Goal: Navigation & Orientation: Find specific page/section

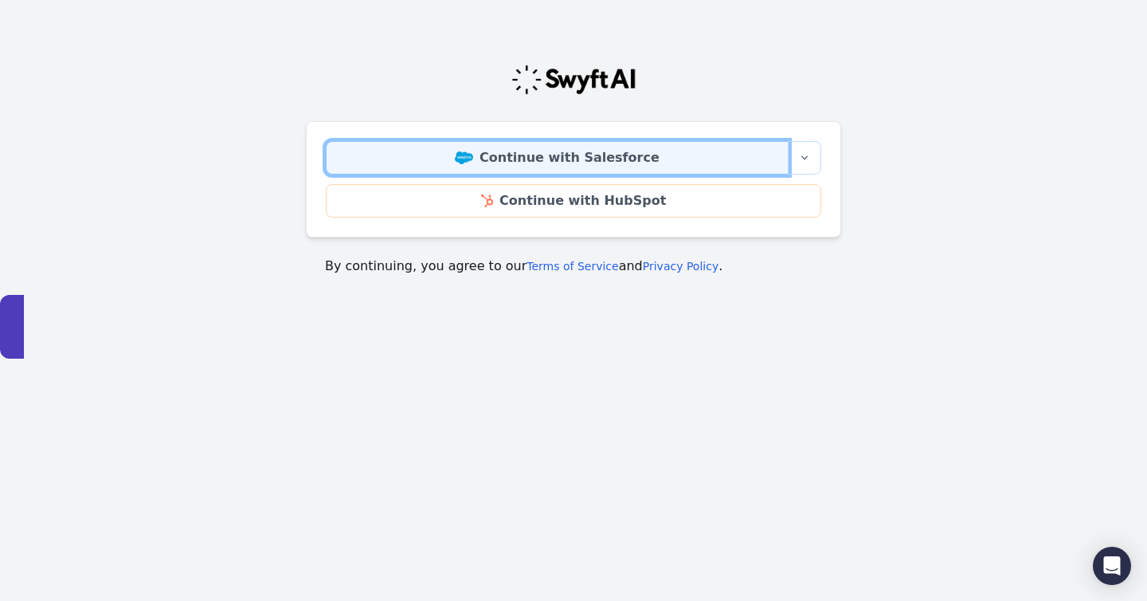
click at [570, 154] on link "Continue with Salesforce" at bounding box center [557, 157] width 463 height 33
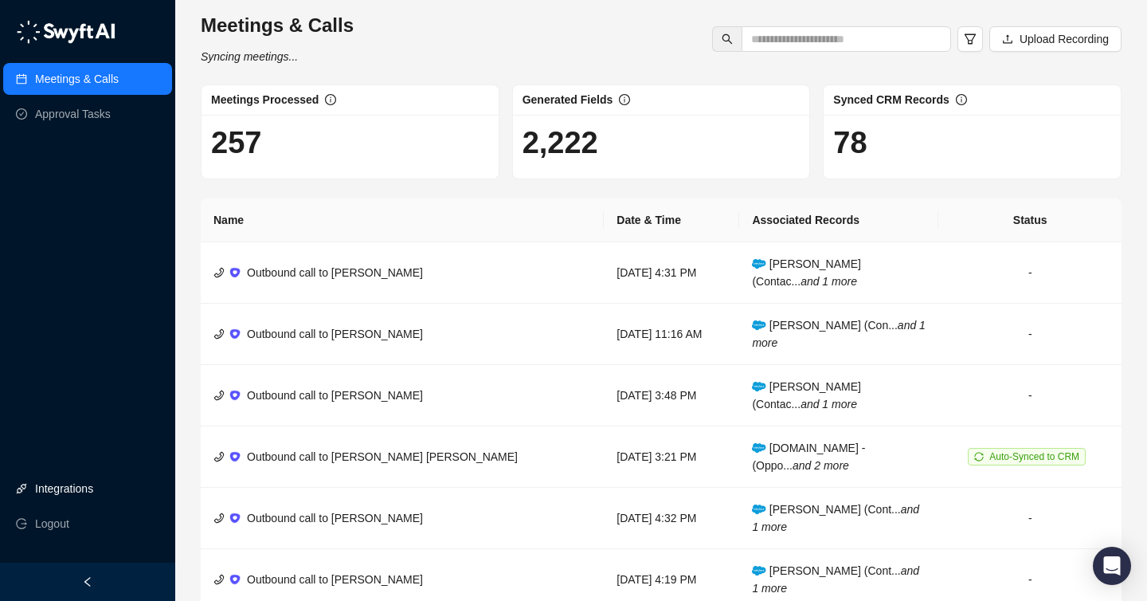
click at [69, 494] on link "Integrations" at bounding box center [64, 488] width 58 height 32
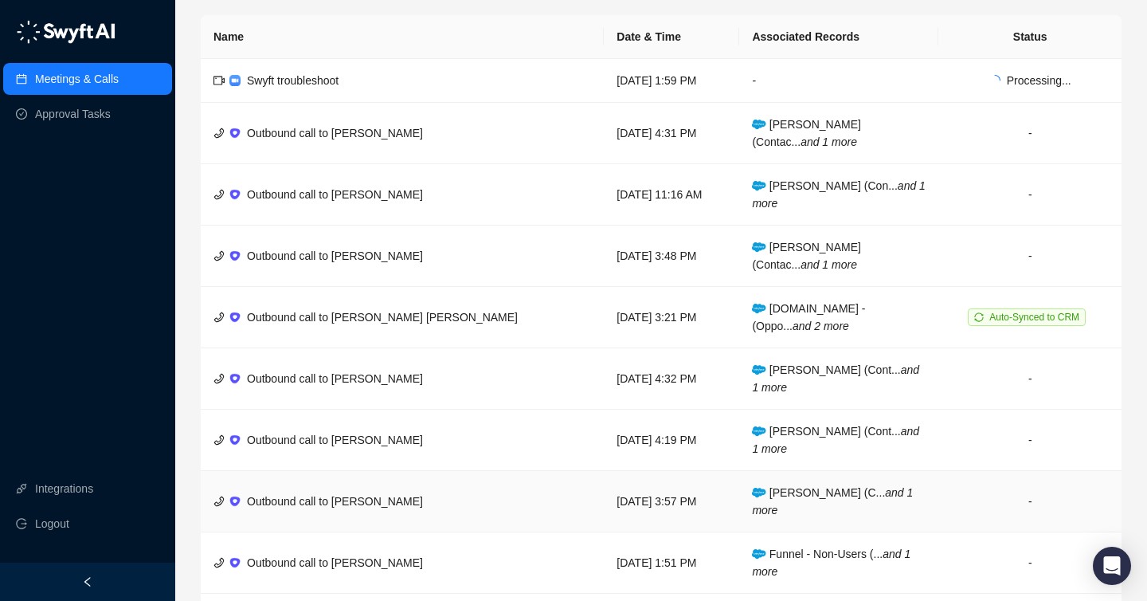
scroll to position [301, 0]
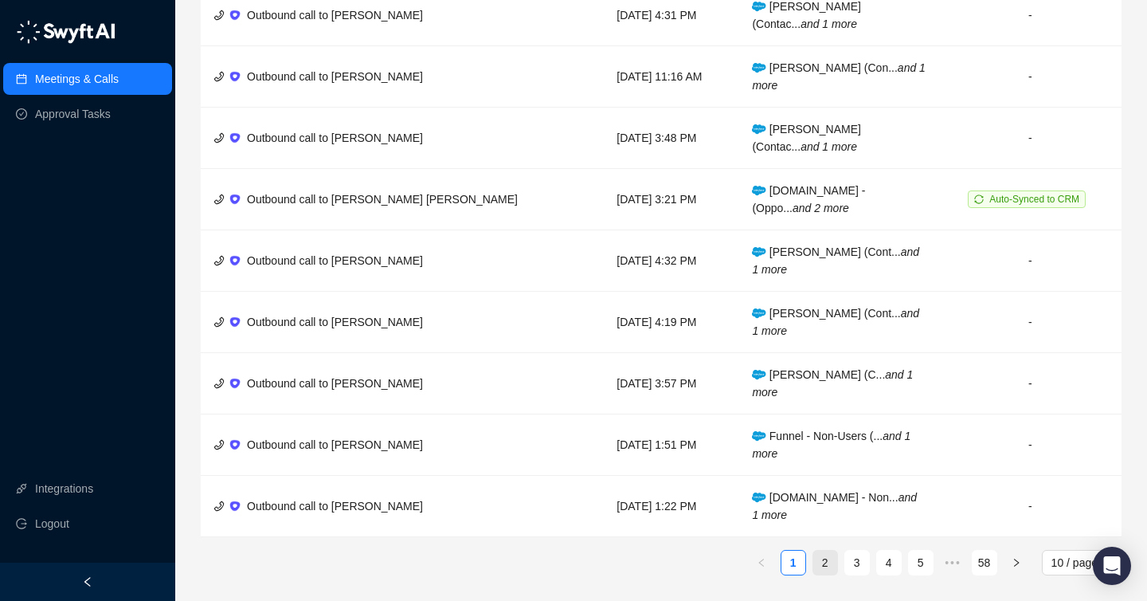
click at [821, 563] on link "2" at bounding box center [825, 563] width 24 height 24
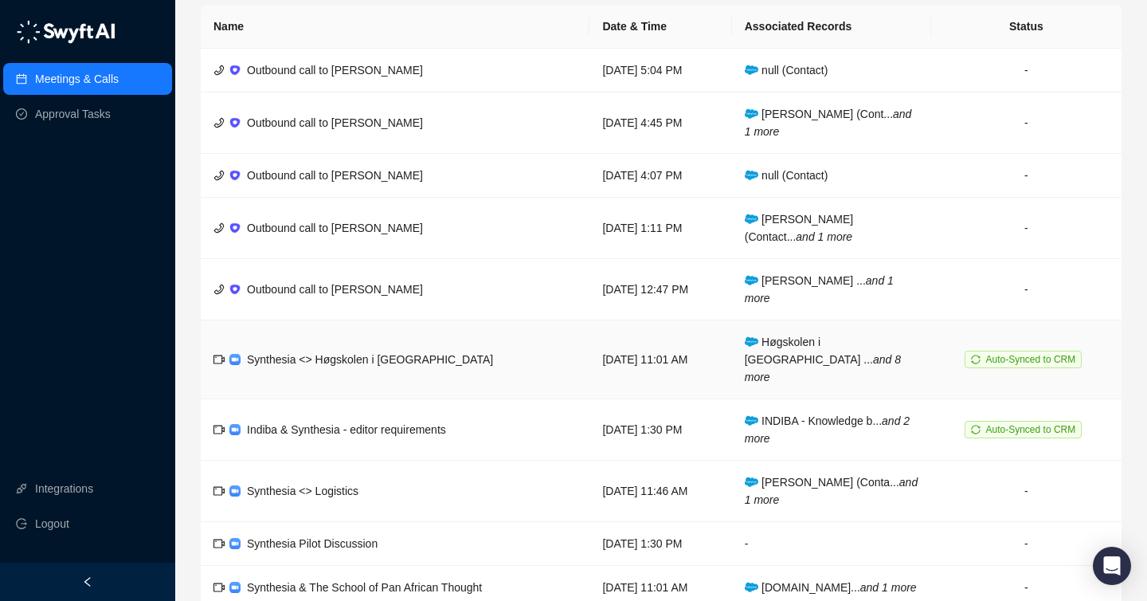
scroll to position [266, 0]
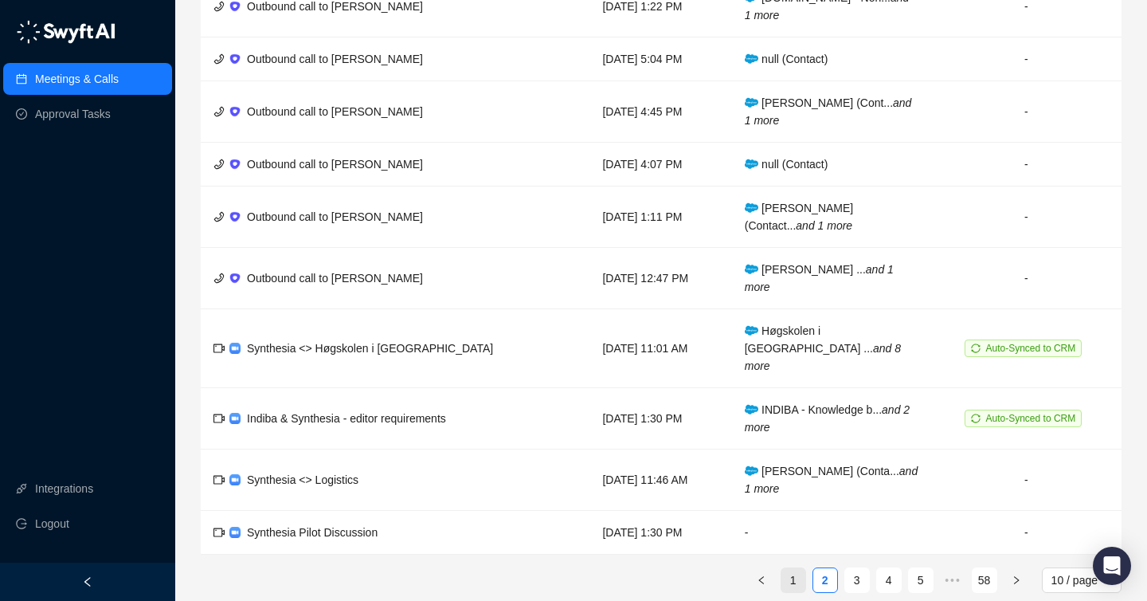
click at [793, 573] on link "1" at bounding box center [794, 580] width 24 height 24
